Goal: Task Accomplishment & Management: Use online tool/utility

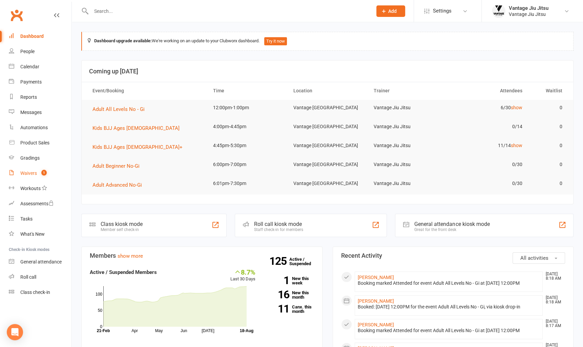
click at [23, 170] on link "Waivers 1" at bounding box center [40, 173] width 63 height 15
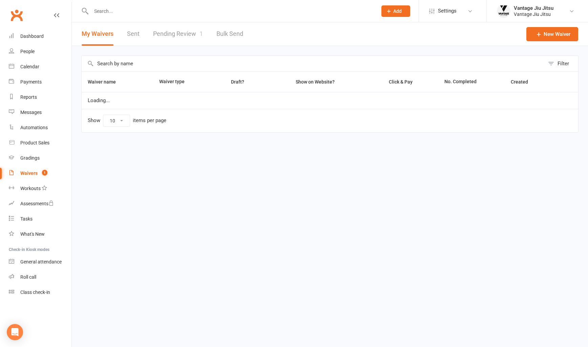
click at [174, 30] on link "Pending Review 1" at bounding box center [178, 33] width 50 height 23
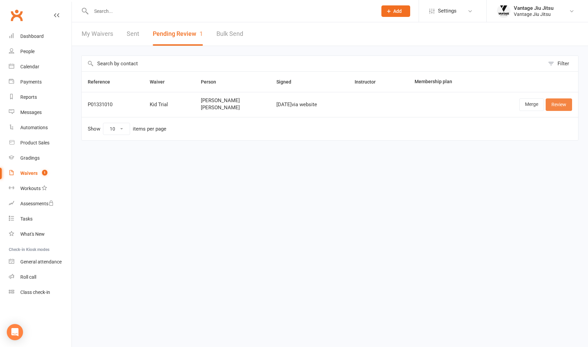
click at [551, 100] on link "Review" at bounding box center [559, 105] width 26 height 12
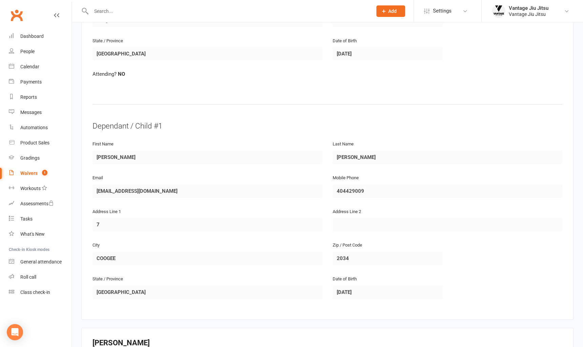
scroll to position [494, 0]
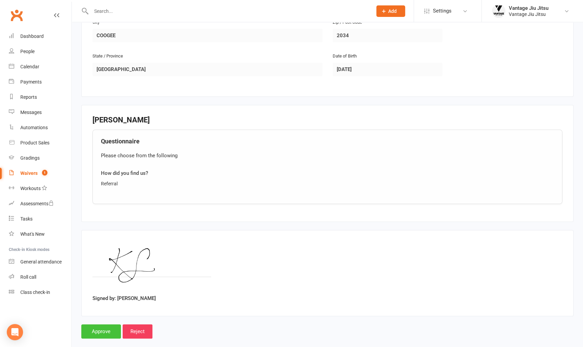
click at [99, 325] on input "Approve" at bounding box center [101, 332] width 40 height 14
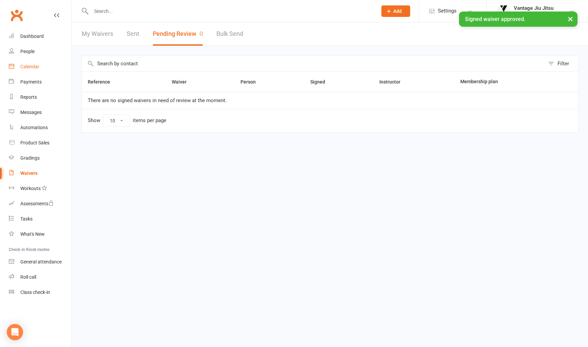
click at [33, 68] on div "Calendar" at bounding box center [29, 66] width 19 height 5
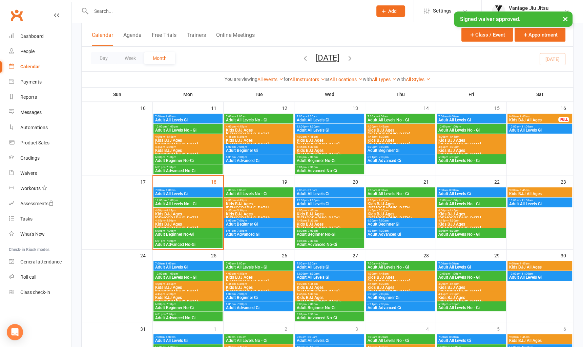
scroll to position [237, 0]
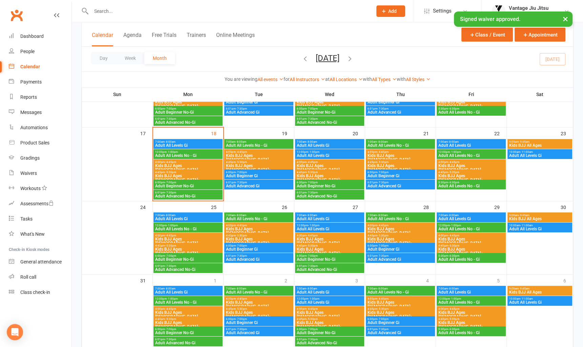
click at [173, 174] on span "Kids BJJ Ages [DEMOGRAPHIC_DATA]+" at bounding box center [188, 178] width 66 height 8
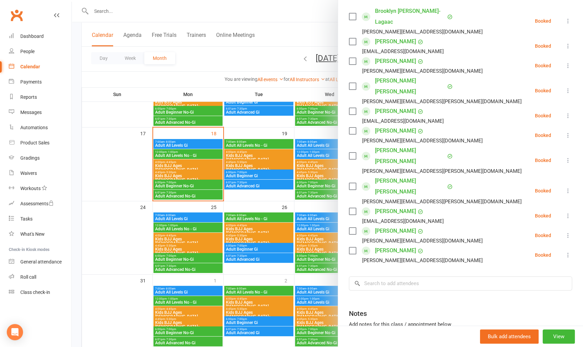
scroll to position [137, 0]
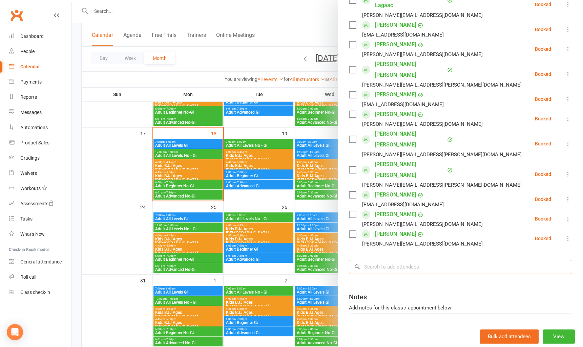
click at [409, 260] on input "search" at bounding box center [460, 267] width 223 height 14
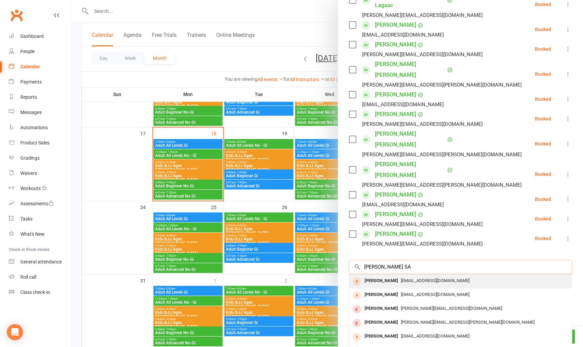
type input "LEO SA"
click at [407, 278] on span "kamilasager@gmail.com" at bounding box center [435, 280] width 69 height 5
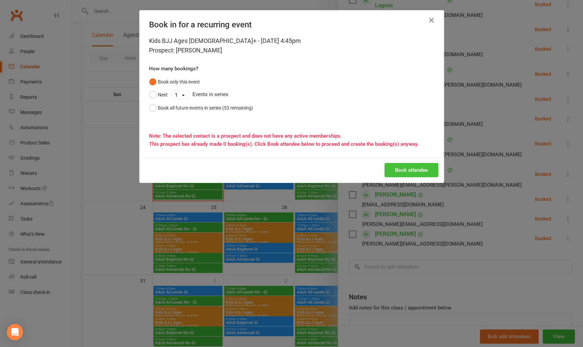
click at [424, 167] on button "Book attendee" at bounding box center [411, 170] width 54 height 14
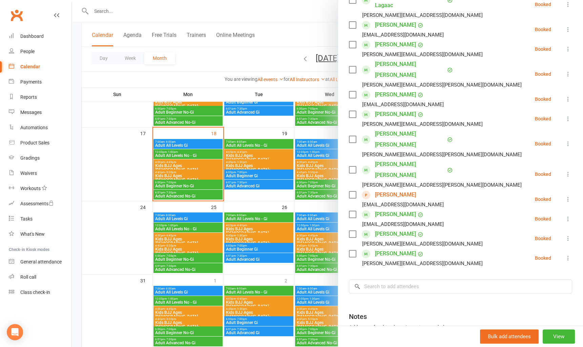
drag, startPoint x: 125, startPoint y: 210, endPoint x: 186, endPoint y: 175, distance: 70.1
click at [125, 210] on div at bounding box center [327, 173] width 511 height 347
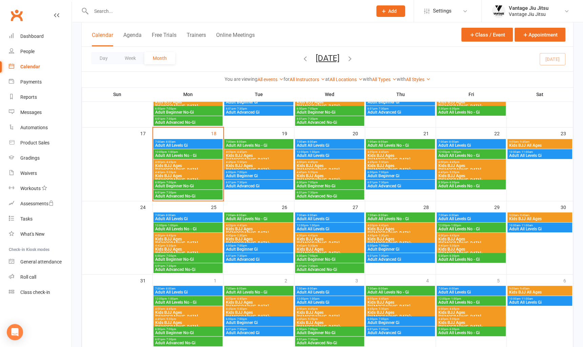
click at [190, 185] on span "Adult Beginner No-Gi" at bounding box center [188, 186] width 66 height 4
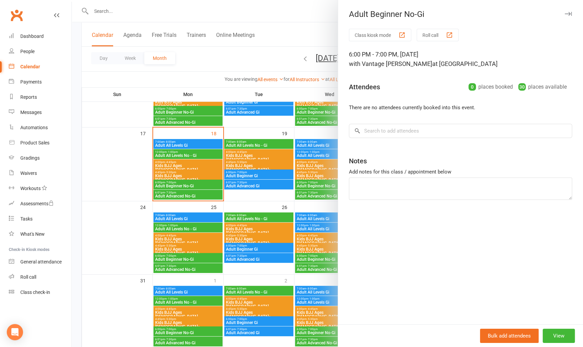
drag, startPoint x: 101, startPoint y: 189, endPoint x: 181, endPoint y: 186, distance: 79.6
click at [102, 189] on div at bounding box center [327, 173] width 511 height 347
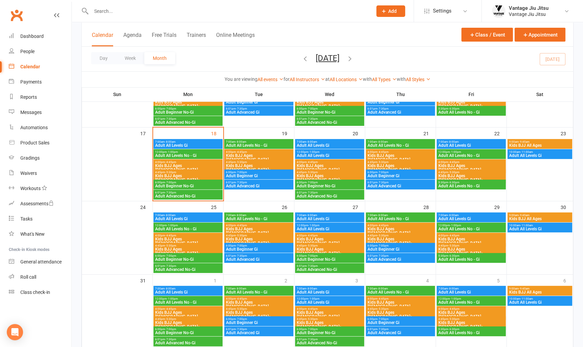
click at [185, 196] on span "Adult Advanced No-Gi" at bounding box center [188, 196] width 66 height 4
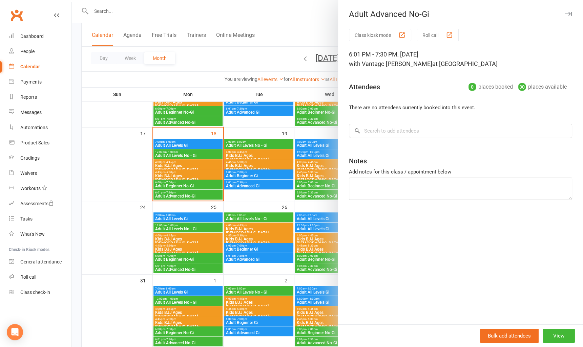
click at [99, 165] on div at bounding box center [327, 173] width 511 height 347
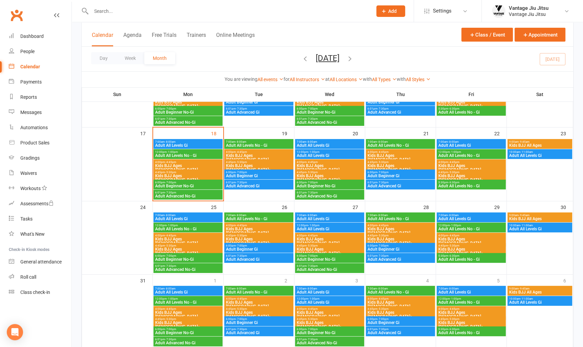
click at [190, 165] on span "Kids BJJ Ages [DEMOGRAPHIC_DATA]" at bounding box center [188, 168] width 66 height 8
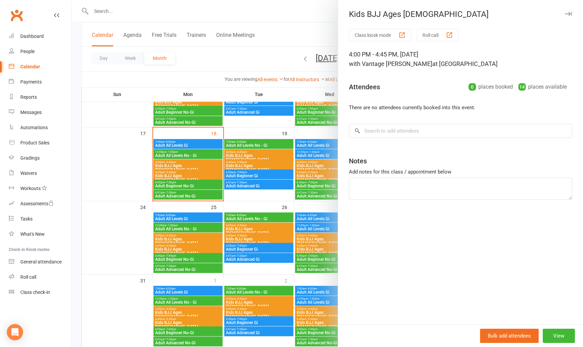
click at [138, 163] on div at bounding box center [327, 173] width 511 height 347
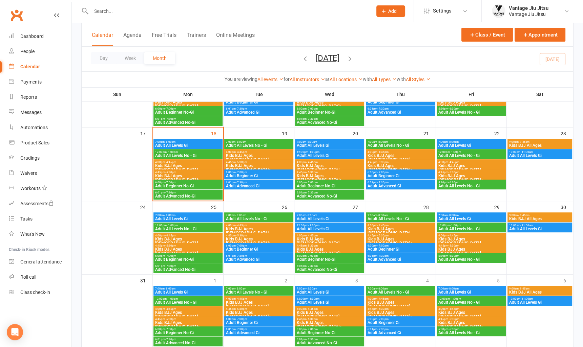
click at [180, 172] on span "4:45pm - 5:30pm" at bounding box center [188, 172] width 66 height 3
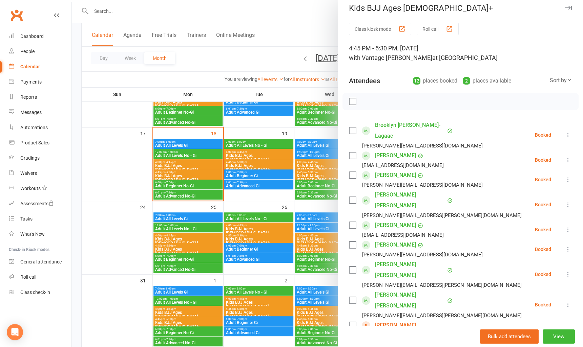
scroll to position [0, 0]
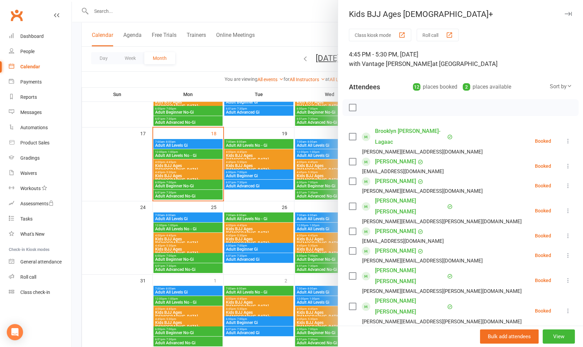
click at [107, 235] on div at bounding box center [327, 173] width 511 height 347
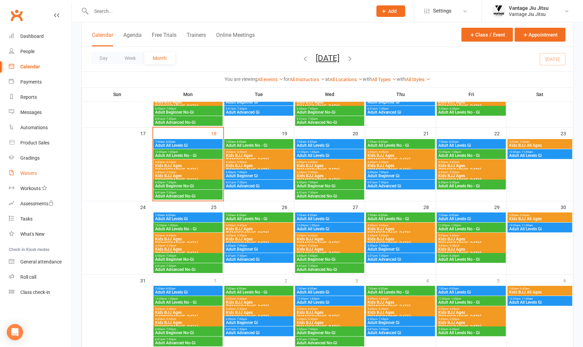
click at [33, 171] on div "Waivers" at bounding box center [28, 173] width 17 height 5
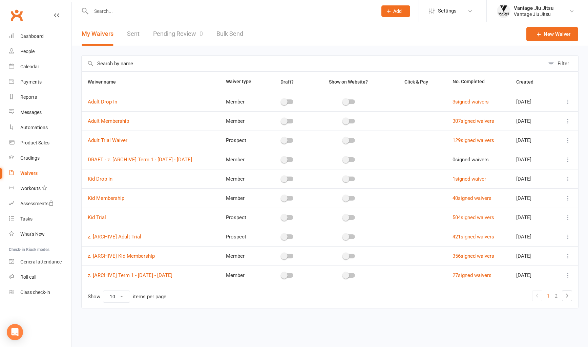
click at [568, 143] on icon at bounding box center [568, 140] width 7 height 7
click at [511, 179] on link "Copy external link to clipboard" at bounding box center [532, 181] width 80 height 14
click at [17, 17] on link "Clubworx" at bounding box center [16, 15] width 17 height 17
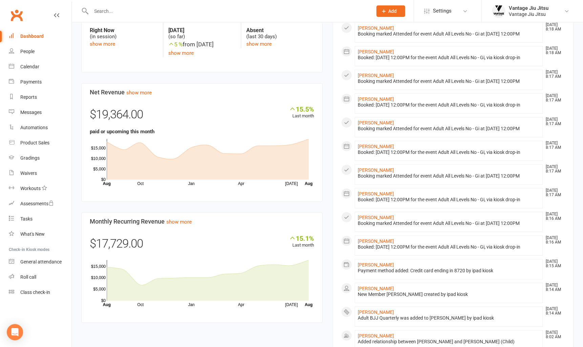
scroll to position [406, 0]
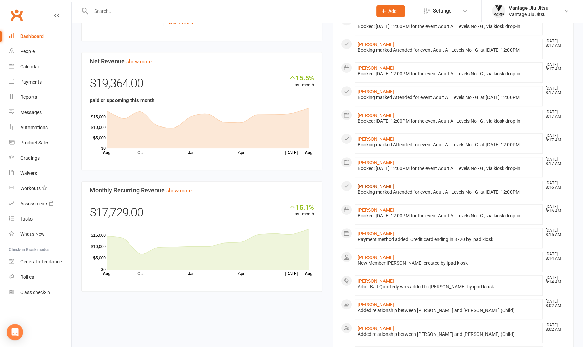
click at [372, 189] on link "[PERSON_NAME]" at bounding box center [376, 186] width 36 height 5
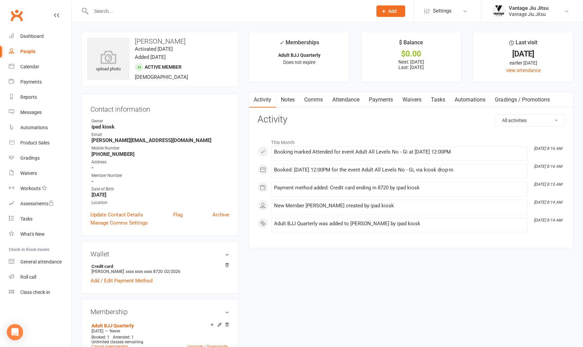
click at [378, 99] on link "Payments" at bounding box center [381, 100] width 34 height 16
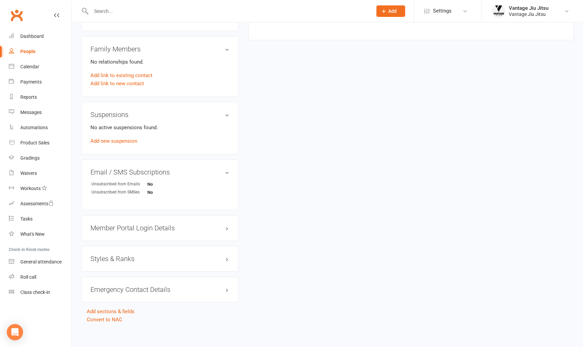
scroll to position [343, 0]
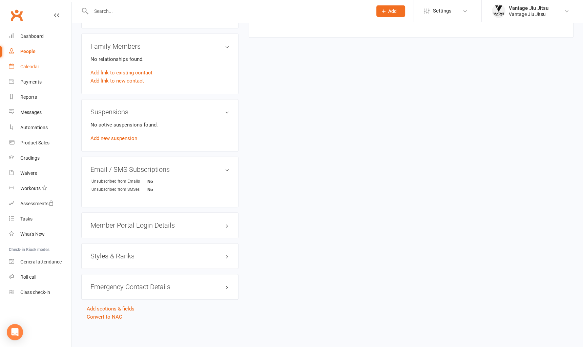
click at [38, 64] on div "Calendar" at bounding box center [29, 66] width 19 height 5
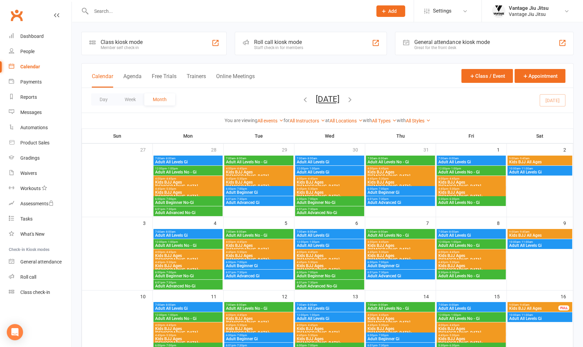
scroll to position [169, 0]
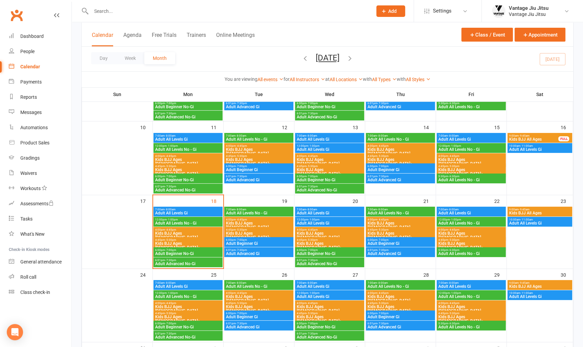
click at [176, 235] on span "Kids BJJ Ages [DEMOGRAPHIC_DATA]" at bounding box center [188, 236] width 66 height 8
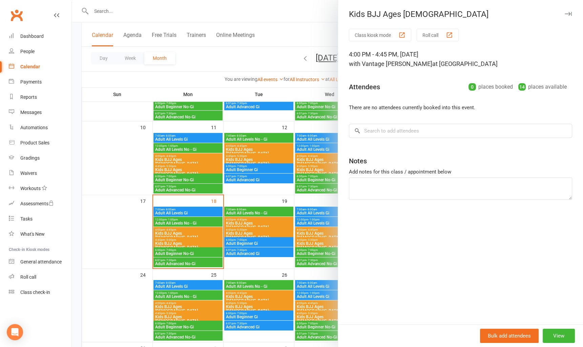
click at [180, 242] on div at bounding box center [327, 173] width 511 height 347
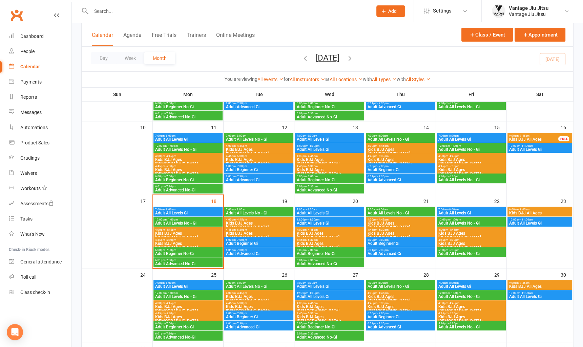
click at [180, 243] on span "Kids BJJ Ages [DEMOGRAPHIC_DATA]+" at bounding box center [188, 246] width 66 height 8
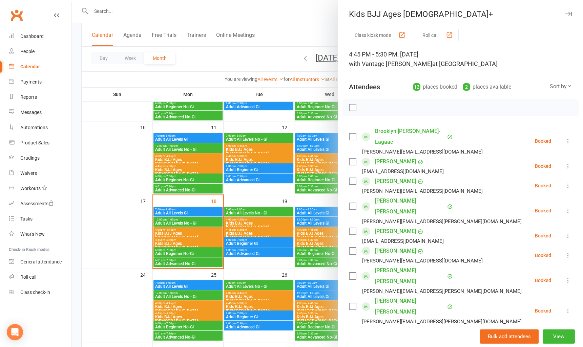
click at [18, 18] on link "Clubworx" at bounding box center [16, 15] width 17 height 17
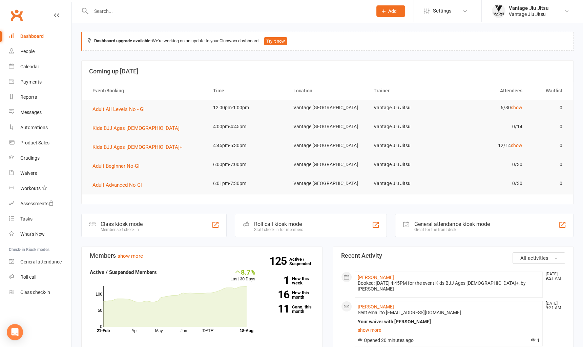
click at [167, 9] on input "text" at bounding box center [228, 10] width 278 height 9
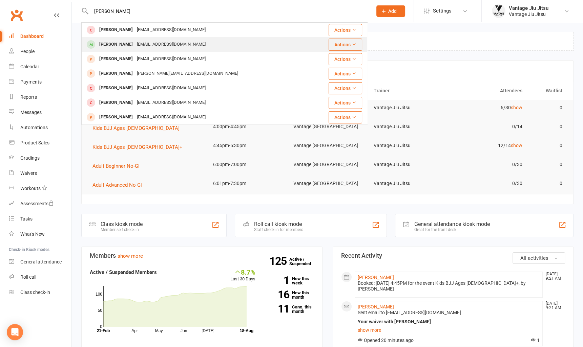
type input "[PERSON_NAME]"
click at [163, 48] on div "georgehand_@hotmail.co.uk" at bounding box center [171, 45] width 73 height 10
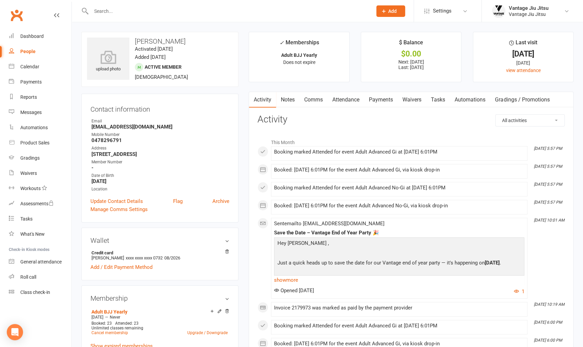
click at [380, 103] on link "Payments" at bounding box center [381, 100] width 34 height 16
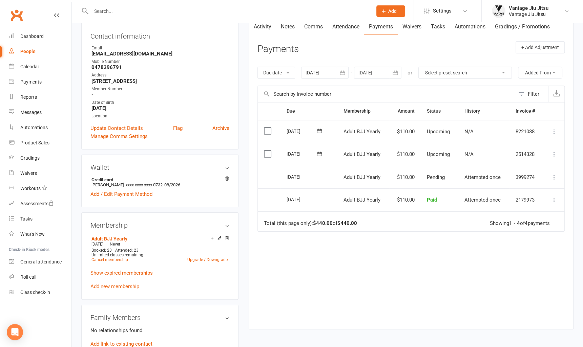
scroll to position [102, 0]
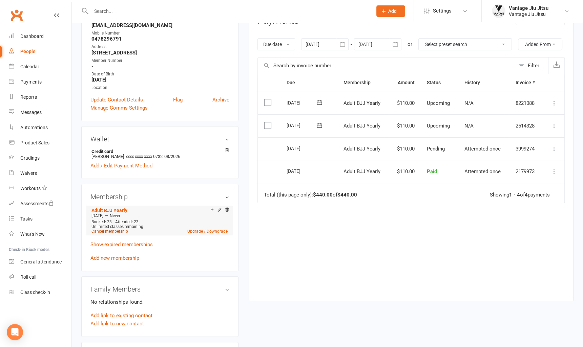
click at [110, 231] on link "Cancel membership" at bounding box center [109, 231] width 37 height 5
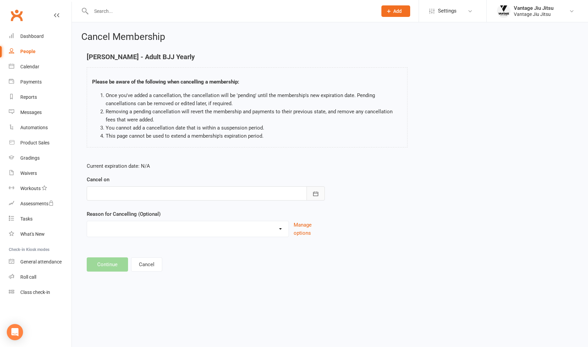
click at [315, 191] on icon "button" at bounding box center [315, 194] width 7 height 7
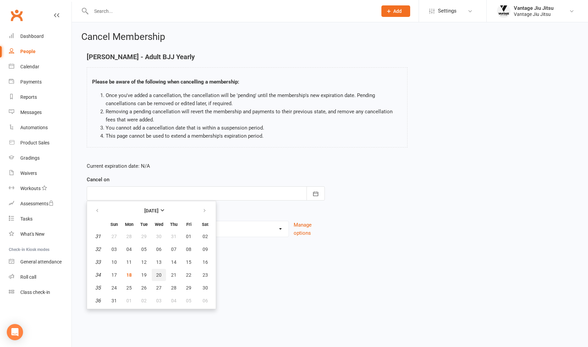
click at [160, 273] on span "20" at bounding box center [158, 275] width 5 height 5
type input "20 Aug 2025"
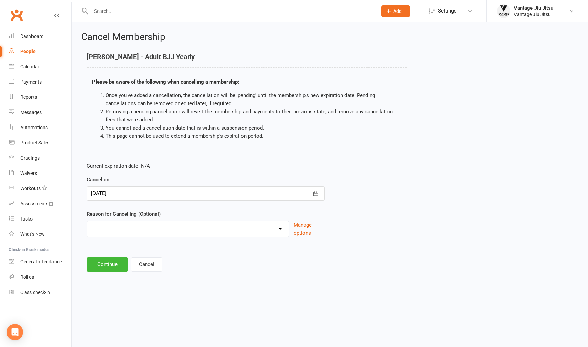
click at [186, 235] on div "Holiday Injury Moving/Moved Taking a break Other reason" at bounding box center [188, 229] width 202 height 16
click at [186, 230] on select "Holiday Injury Moving/Moved Taking a break Other reason" at bounding box center [188, 228] width 202 height 14
select select "2"
click at [87, 221] on select "Holiday Injury Moving/Moved Taking a break Other reason" at bounding box center [188, 228] width 202 height 14
click at [106, 268] on button "Continue" at bounding box center [107, 265] width 41 height 14
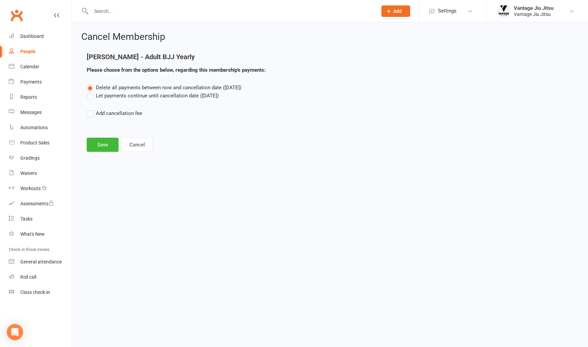
click at [89, 98] on label "Let payments continue until cancellation date (Aug 20, 2025)" at bounding box center [153, 96] width 132 height 8
click at [89, 92] on input "Let payments continue until cancellation date (Aug 20, 2025)" at bounding box center [89, 92] width 4 height 0
click at [98, 149] on button "Save" at bounding box center [103, 145] width 32 height 14
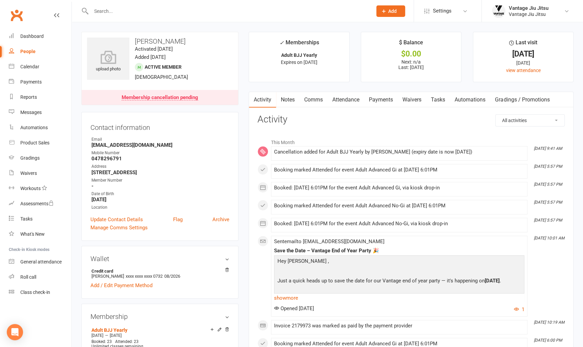
click at [155, 10] on input "text" at bounding box center [228, 10] width 278 height 9
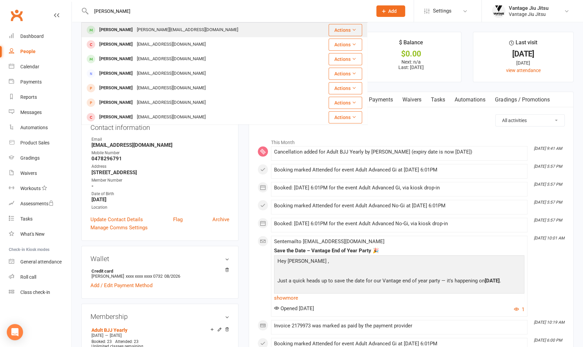
type input "eddie k"
click at [145, 32] on div "[PERSON_NAME][EMAIL_ADDRESS][DOMAIN_NAME]" at bounding box center [187, 30] width 105 height 10
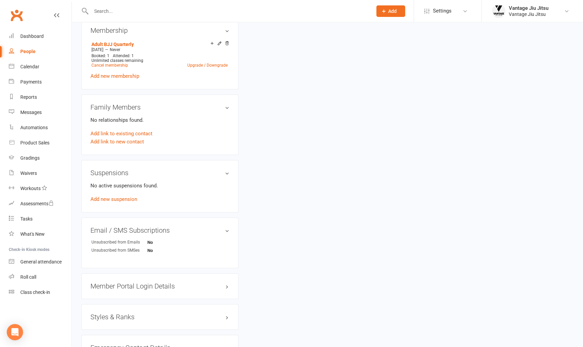
scroll to position [343, 0]
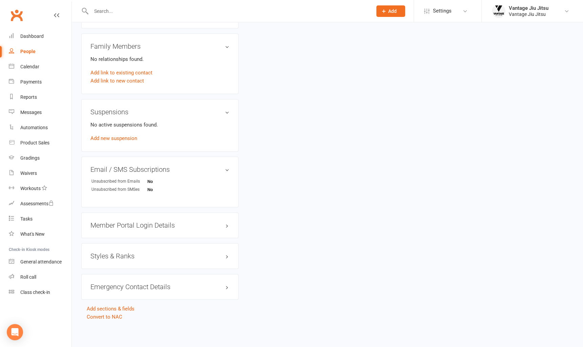
click at [126, 259] on h3 "Styles & Ranks" at bounding box center [159, 256] width 139 height 7
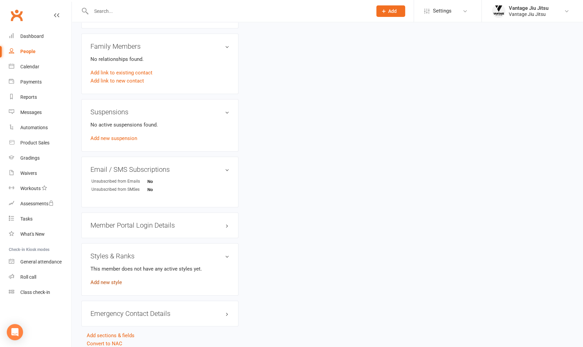
click at [107, 282] on link "Add new style" at bounding box center [105, 283] width 31 height 6
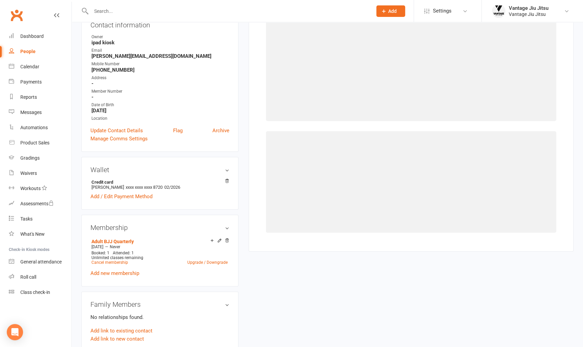
scroll to position [58, 0]
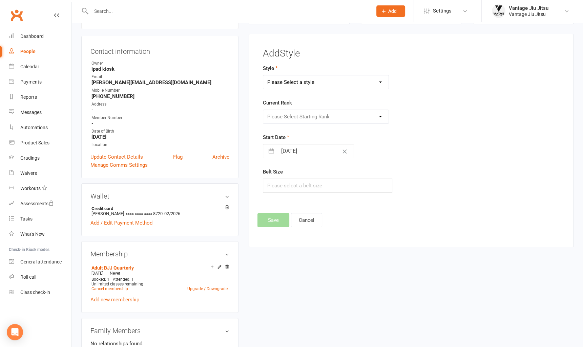
click at [331, 84] on select "Please Select a style Adult BJJ Kids BJJ" at bounding box center [325, 83] width 125 height 14
select select "1496"
click at [263, 76] on select "Please Select a style Adult BJJ Kids BJJ" at bounding box center [325, 83] width 125 height 14
click at [333, 120] on select "Please Select Starting Rank White White 1st White 2nd White 3rd White 4th Blue …" at bounding box center [325, 117] width 125 height 14
select select "14544"
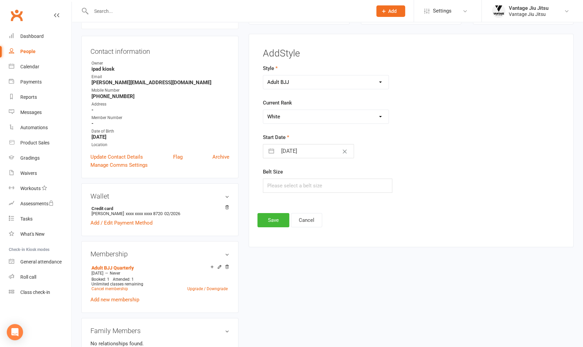
click at [263, 110] on select "Please Select Starting Rank White White 1st White 2nd White 3rd White 4th Blue …" at bounding box center [325, 117] width 125 height 14
click at [273, 220] on button "Save" at bounding box center [273, 220] width 32 height 14
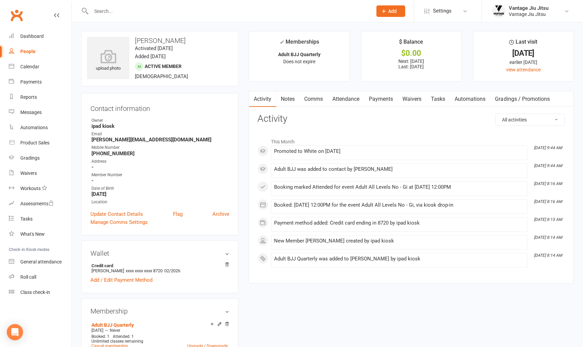
scroll to position [0, 0]
click at [315, 95] on link "Comms" at bounding box center [313, 100] width 28 height 16
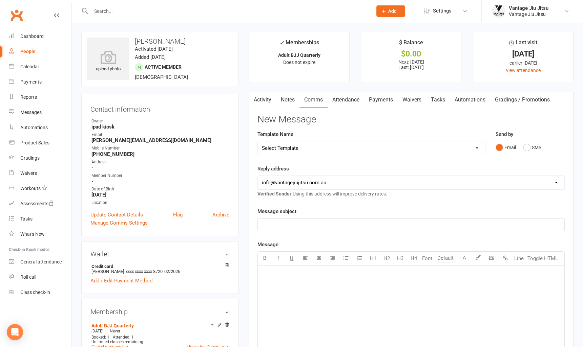
click at [324, 149] on select "Select Template [Email] Adult 14 day follow up [Email] Adult 7 day follow up [E…" at bounding box center [371, 149] width 227 height 14
select select "16"
click at [258, 142] on select "Select Template [Email] Adult 14 day follow up [Email] Adult 7 day follow up [E…" at bounding box center [371, 149] width 227 height 14
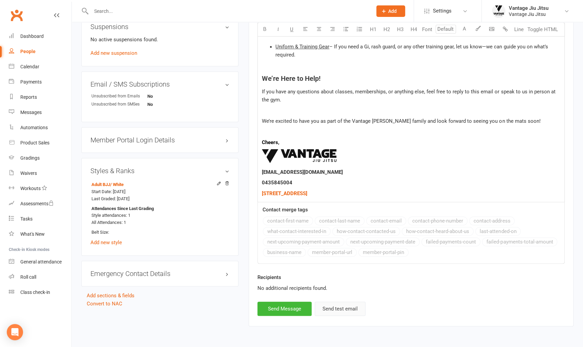
scroll to position [440, 0]
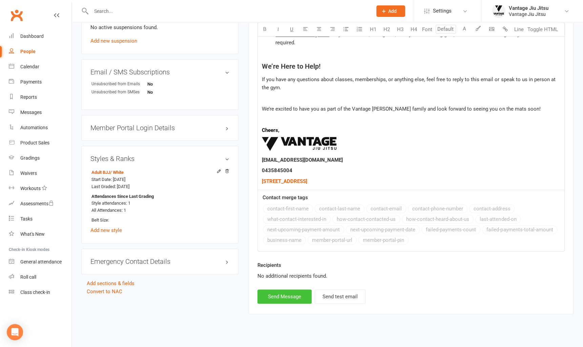
click at [289, 295] on button "Send Message" at bounding box center [284, 297] width 54 height 14
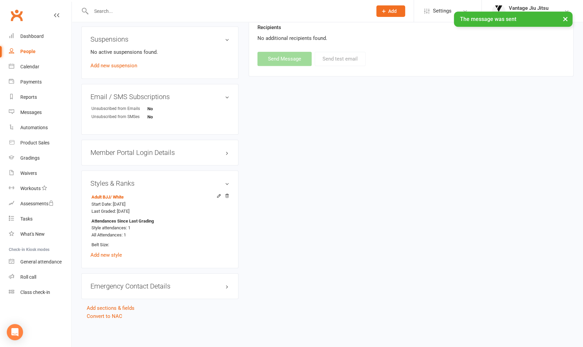
select select
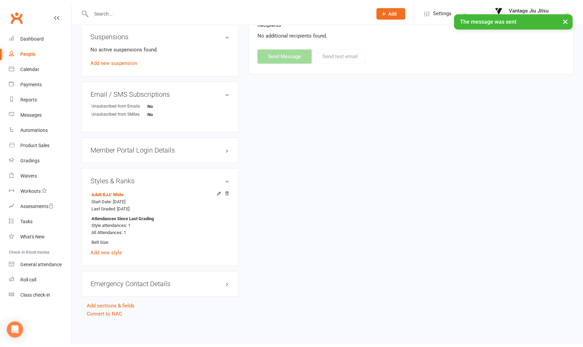
scroll to position [416, 0]
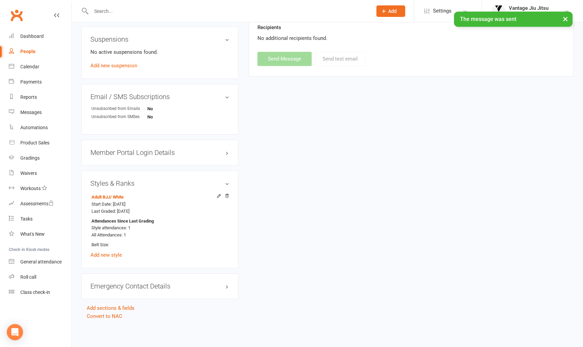
click at [15, 12] on div "× The message was sent" at bounding box center [287, 12] width 574 height 0
click at [19, 18] on link "Clubworx" at bounding box center [16, 15] width 17 height 17
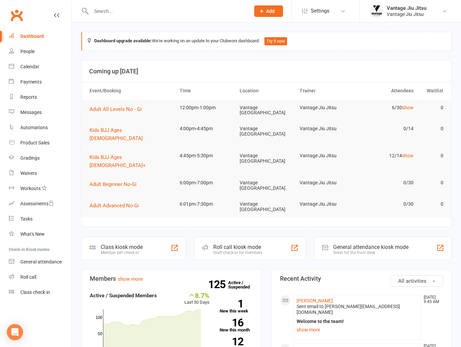
click at [117, 10] on input "text" at bounding box center [167, 10] width 156 height 9
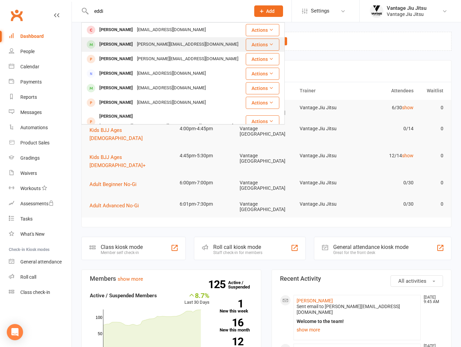
type input "eddi"
click at [142, 40] on div "[PERSON_NAME][EMAIL_ADDRESS][DOMAIN_NAME]" at bounding box center [187, 45] width 105 height 10
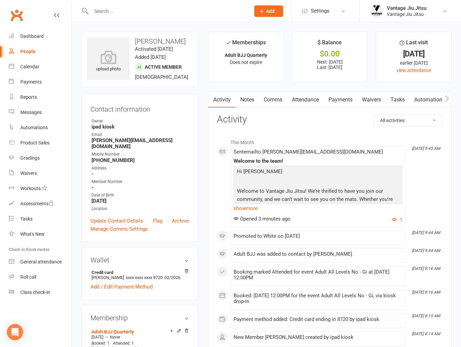
click at [14, 15] on link "Clubworx" at bounding box center [16, 15] width 17 height 17
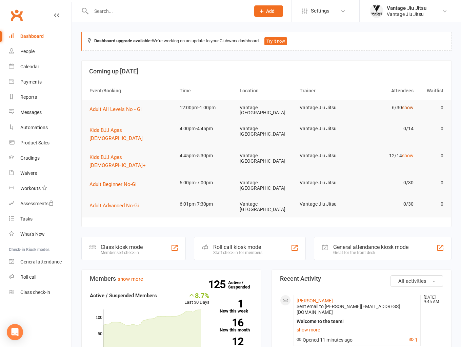
click at [408, 108] on link "show" at bounding box center [408, 107] width 12 height 5
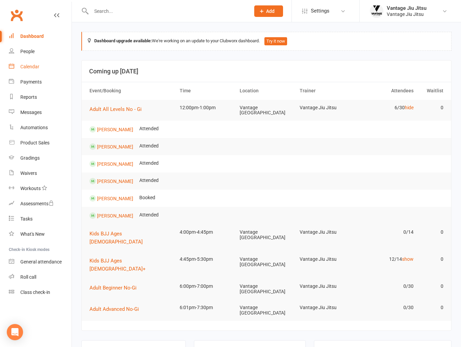
click at [26, 66] on div "Calendar" at bounding box center [29, 66] width 19 height 5
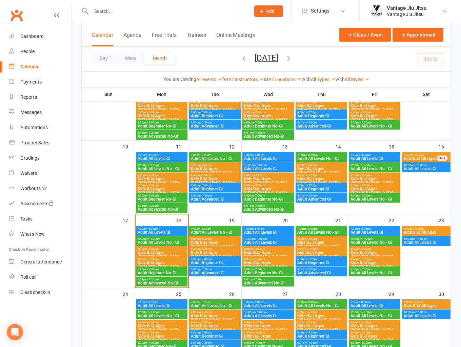
scroll to position [169, 0]
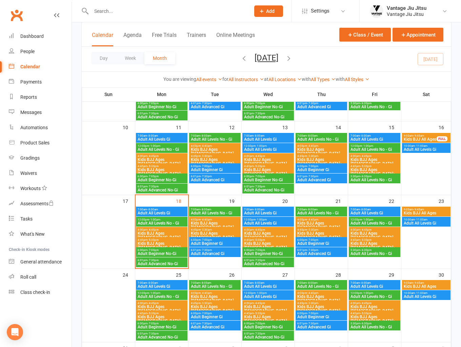
click at [161, 212] on span "Adult All Levels Gi" at bounding box center [161, 213] width 49 height 4
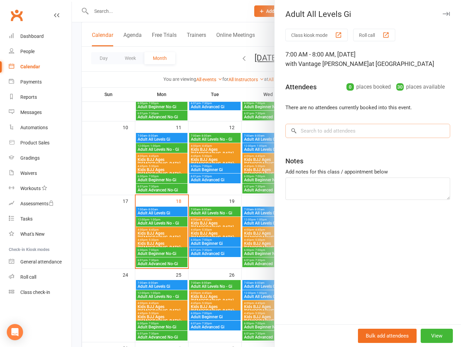
click at [374, 135] on input "search" at bounding box center [367, 131] width 165 height 14
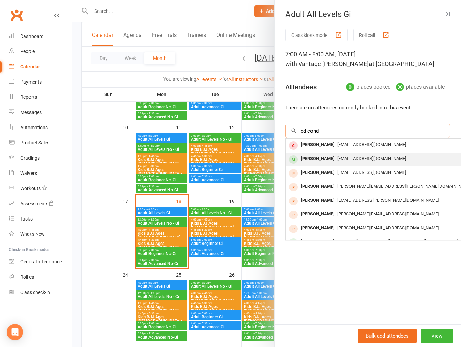
type input "ed cond"
click at [329, 161] on div "Edouardcondamin@gmail.com" at bounding box center [386, 159] width 197 height 10
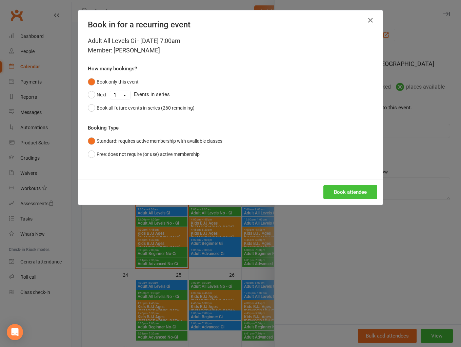
click at [334, 188] on button "Book attendee" at bounding box center [350, 192] width 54 height 14
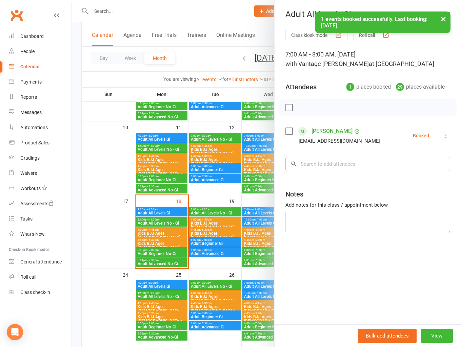
click at [339, 166] on input "search" at bounding box center [367, 164] width 165 height 14
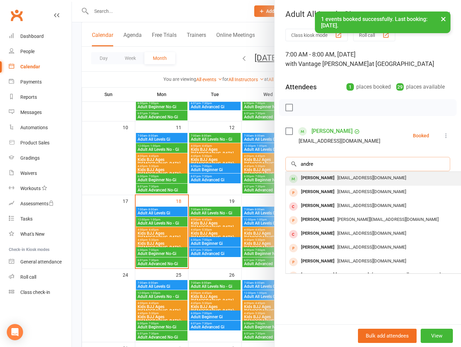
type input "andre"
click at [346, 177] on span "andre.ronneburg@gmail.com" at bounding box center [371, 177] width 69 height 5
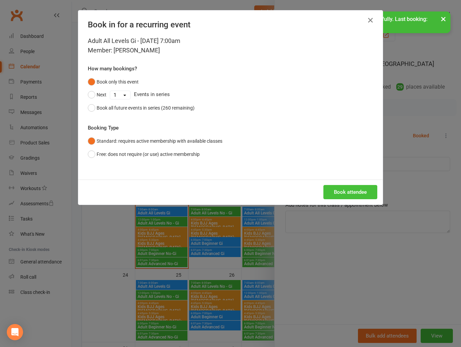
click at [335, 187] on button "Book attendee" at bounding box center [350, 192] width 54 height 14
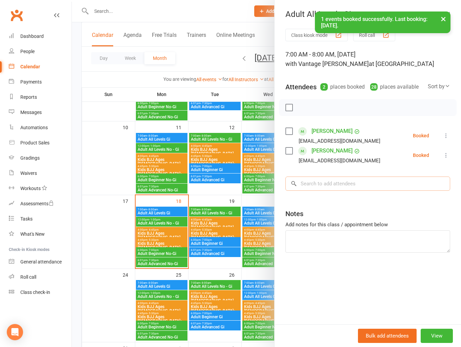
click at [336, 184] on input "search" at bounding box center [367, 184] width 165 height 14
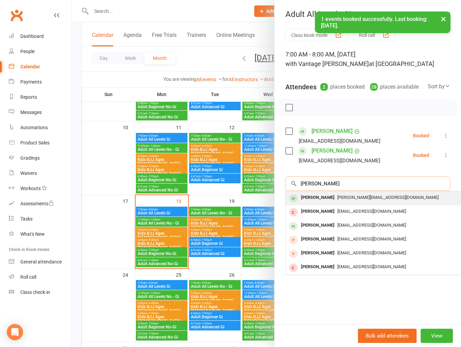
type input "eddie k"
click at [337, 198] on span "Eddie.ckane13@gmail.com" at bounding box center [387, 197] width 101 height 5
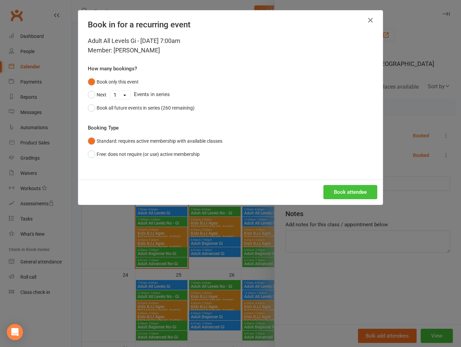
click at [339, 191] on button "Book attendee" at bounding box center [350, 192] width 54 height 14
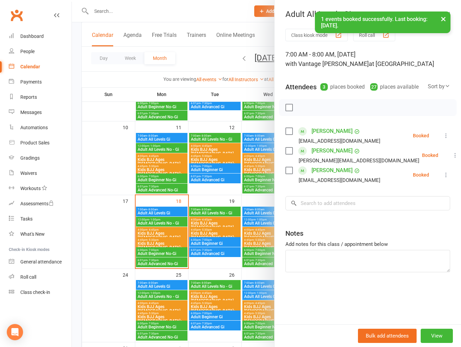
click at [166, 223] on div at bounding box center [266, 173] width 389 height 347
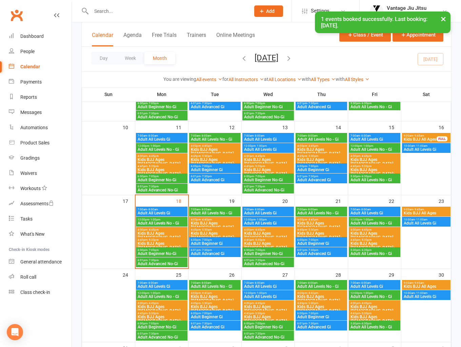
click at [168, 223] on span "Adult All Levels No - Gi" at bounding box center [161, 223] width 49 height 4
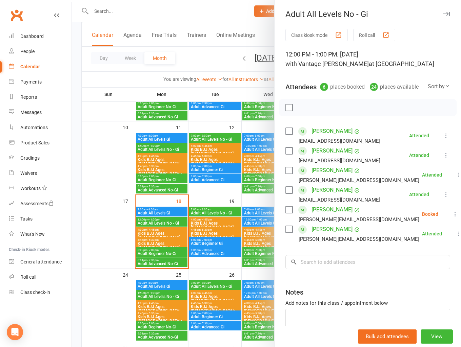
click at [171, 212] on div at bounding box center [266, 173] width 389 height 347
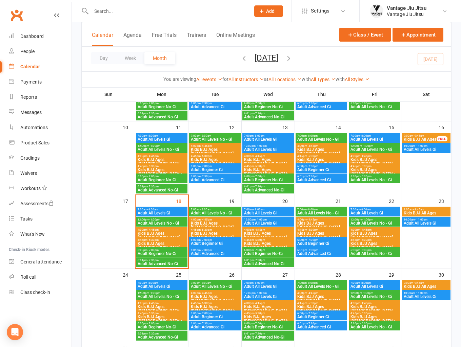
click at [172, 211] on span "Adult All Levels Gi" at bounding box center [161, 213] width 49 height 4
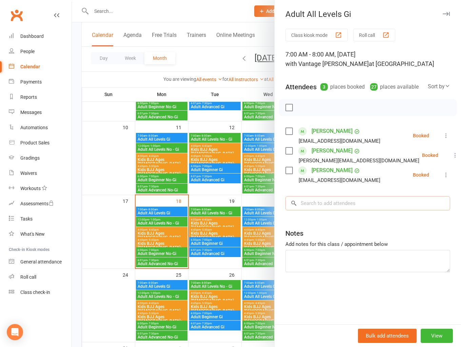
drag, startPoint x: 356, startPoint y: 201, endPoint x: 353, endPoint y: 198, distance: 4.3
click at [356, 202] on input "search" at bounding box center [367, 203] width 165 height 14
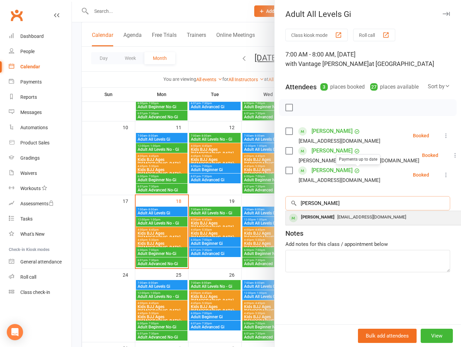
type input "curt"
click at [333, 213] on div "hornbackcw@gmail.com" at bounding box center [386, 218] width 197 height 10
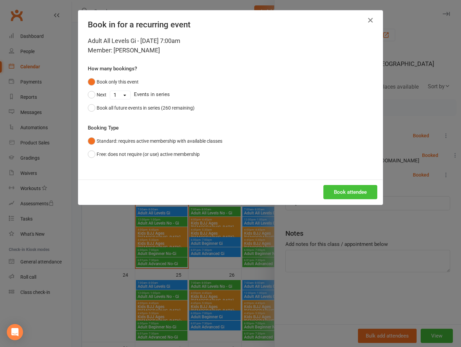
click at [350, 190] on button "Book attendee" at bounding box center [350, 192] width 54 height 14
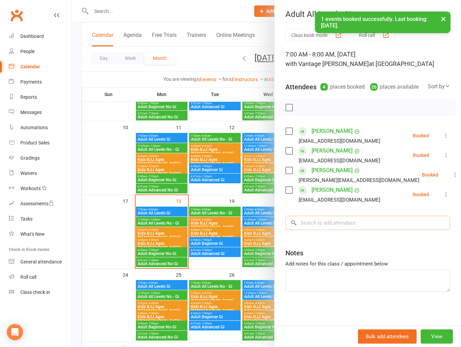
click at [361, 223] on input "search" at bounding box center [367, 223] width 165 height 14
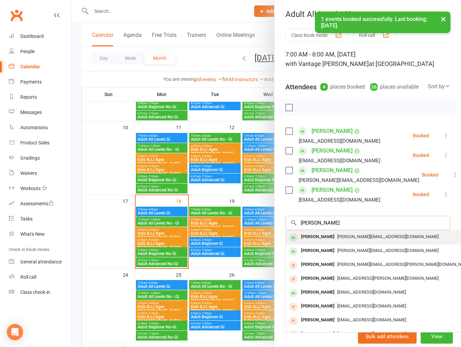
type input "josh w"
click at [337, 239] on span "josh.wermut@gmail.com" at bounding box center [387, 236] width 101 height 5
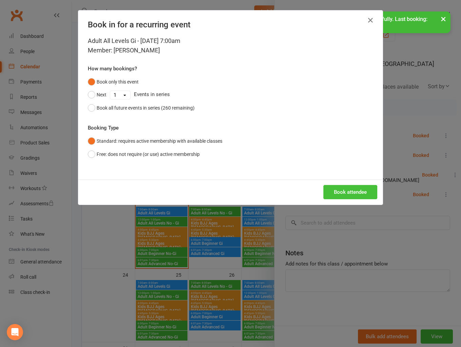
click at [340, 188] on button "Book attendee" at bounding box center [350, 192] width 54 height 14
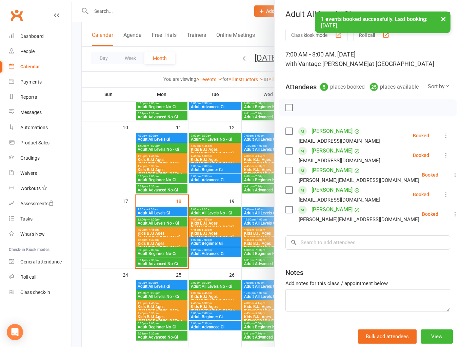
click at [286, 111] on label at bounding box center [288, 107] width 7 height 7
drag, startPoint x: 298, startPoint y: 115, endPoint x: 261, endPoint y: 34, distance: 88.5
click at [300, 111] on icon "button" at bounding box center [303, 107] width 7 height 7
click at [163, 221] on div at bounding box center [266, 173] width 389 height 347
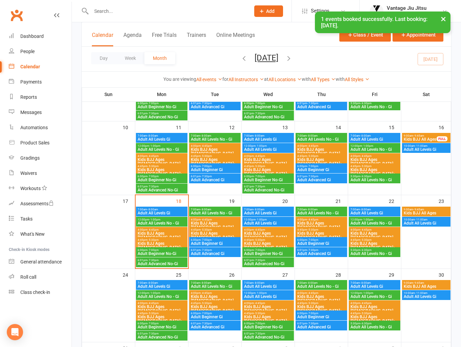
click at [168, 223] on span "Adult All Levels No - Gi" at bounding box center [161, 223] width 49 height 4
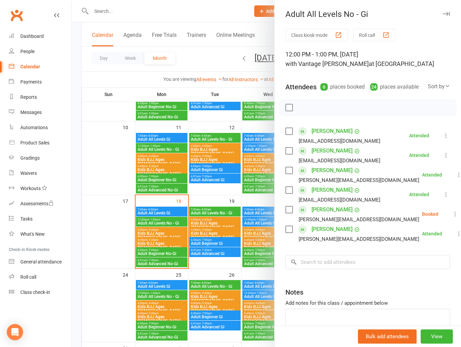
click at [288, 135] on label at bounding box center [288, 131] width 7 height 7
click at [287, 154] on label at bounding box center [288, 151] width 7 height 7
click at [285, 174] on label at bounding box center [288, 170] width 7 height 7
click at [285, 194] on label at bounding box center [288, 190] width 7 height 7
click at [285, 233] on label at bounding box center [288, 229] width 7 height 7
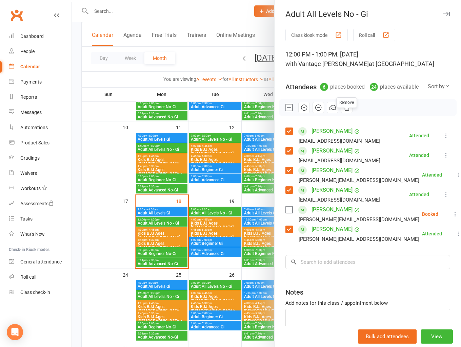
drag, startPoint x: 345, startPoint y: 118, endPoint x: 263, endPoint y: 37, distance: 115.4
click at [346, 111] on icon "button" at bounding box center [346, 107] width 7 height 7
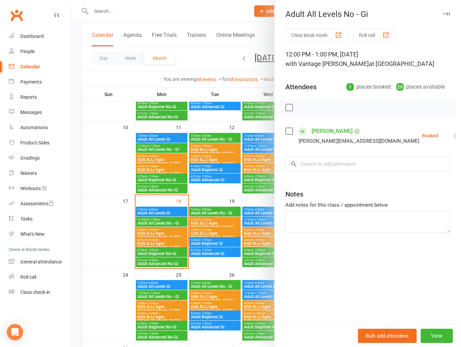
drag, startPoint x: 98, startPoint y: 162, endPoint x: 104, endPoint y: 159, distance: 6.5
click at [98, 162] on div at bounding box center [266, 173] width 389 height 347
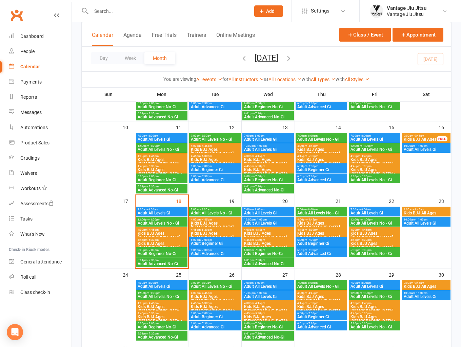
click at [20, 17] on link "Clubworx" at bounding box center [16, 15] width 17 height 17
